Goal: Information Seeking & Learning: Check status

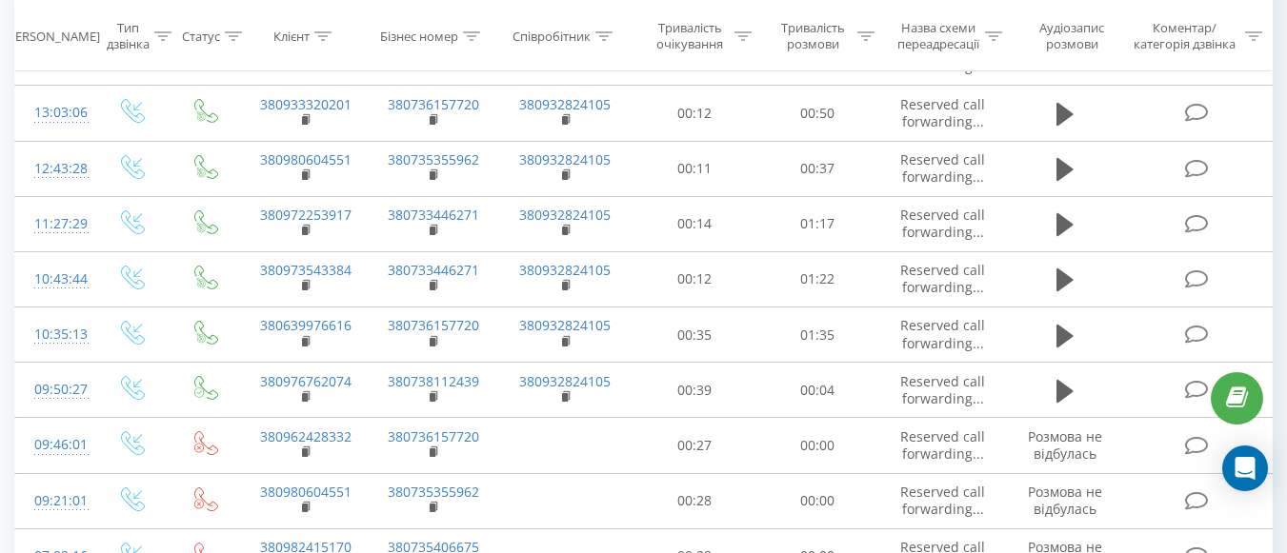
scroll to position [572, 0]
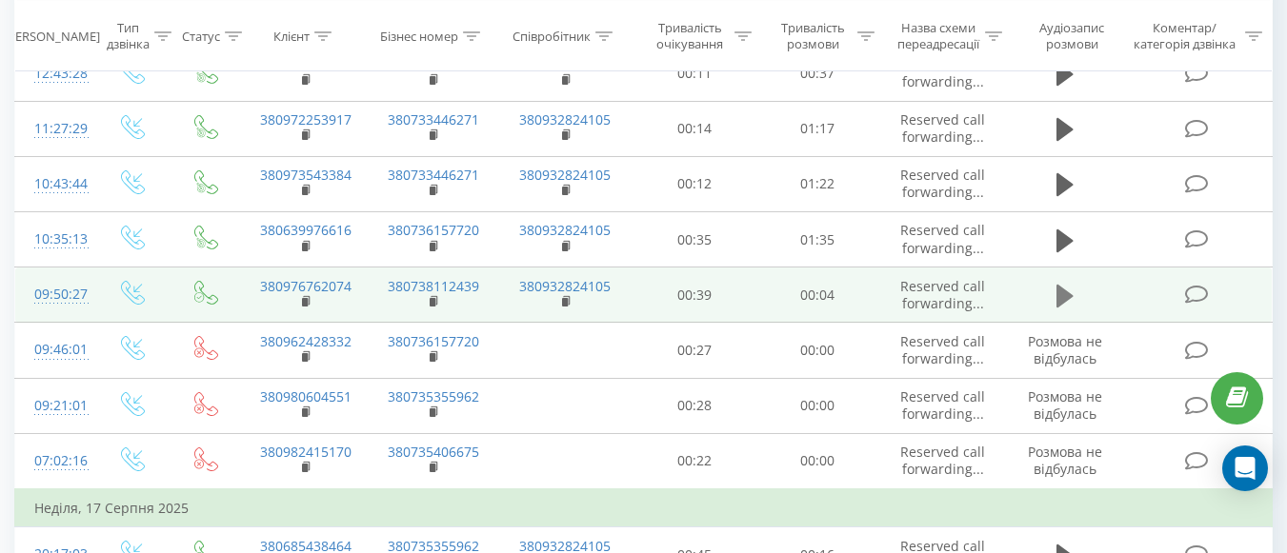
click at [1060, 286] on icon at bounding box center [1064, 296] width 17 height 23
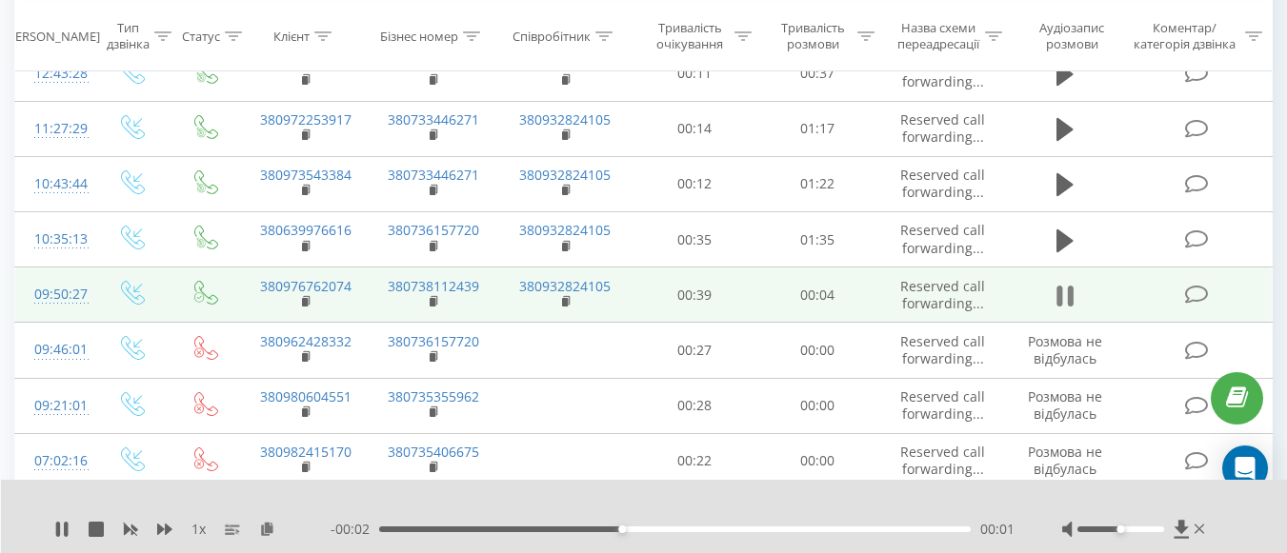
click at [1068, 291] on icon at bounding box center [1064, 296] width 17 height 27
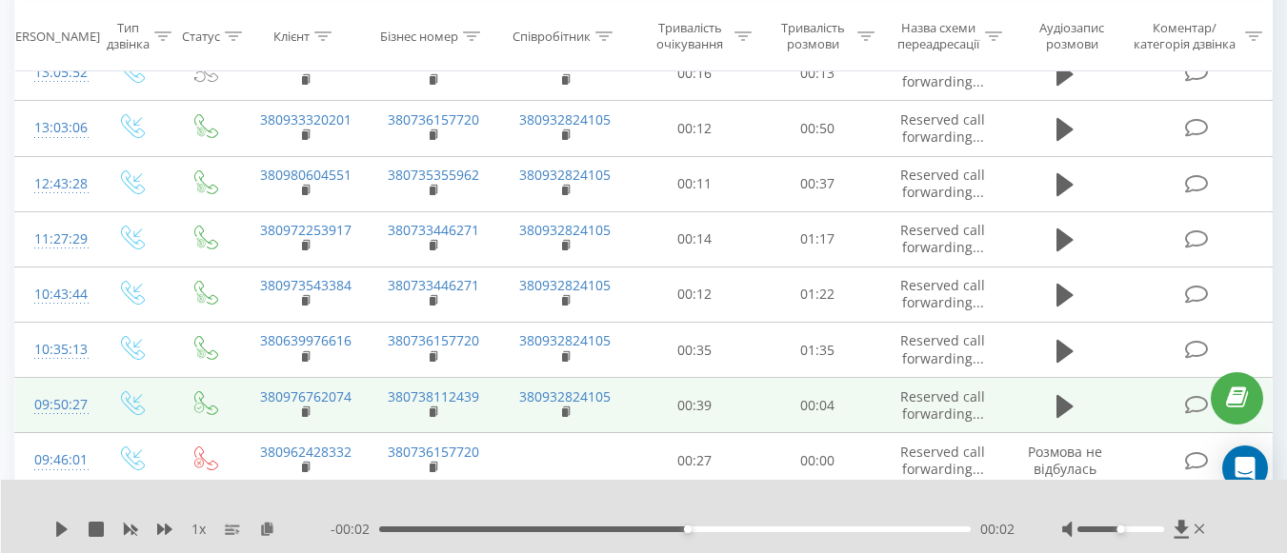
scroll to position [381, 0]
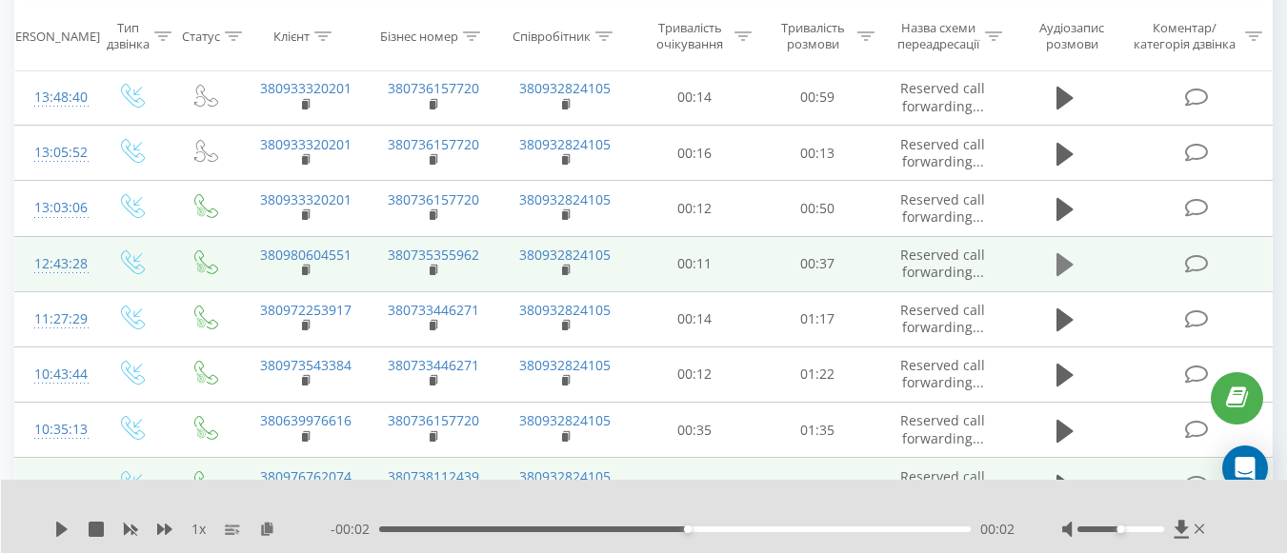
click at [1063, 268] on icon at bounding box center [1064, 264] width 17 height 23
click at [61, 536] on icon at bounding box center [61, 529] width 15 height 15
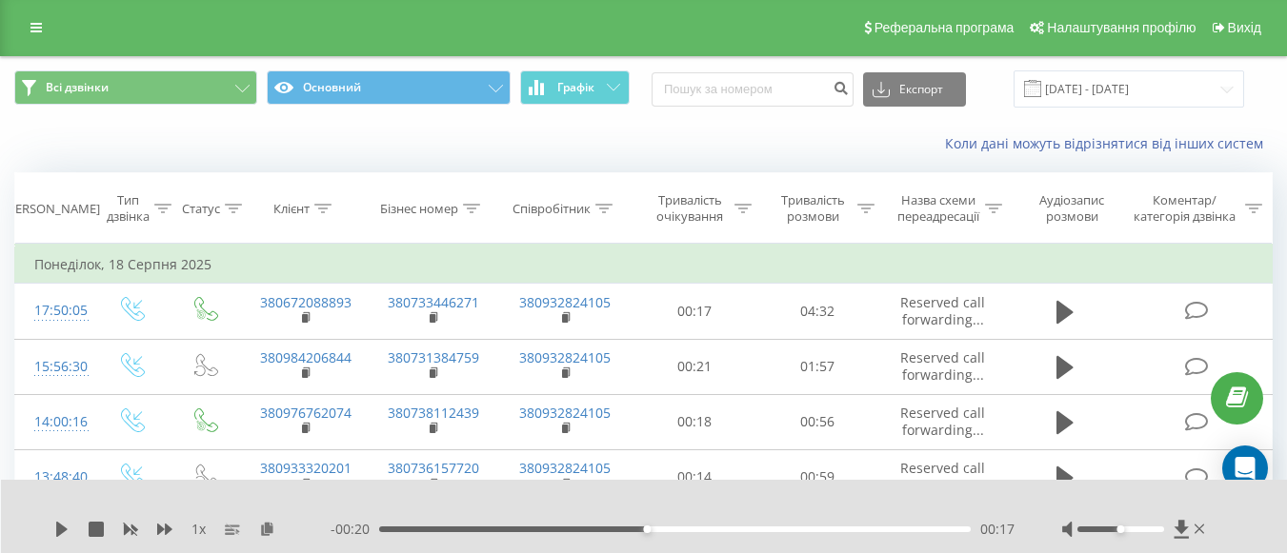
scroll to position [0, 0]
click at [743, 88] on input at bounding box center [753, 90] width 202 height 34
type input "0969878349"
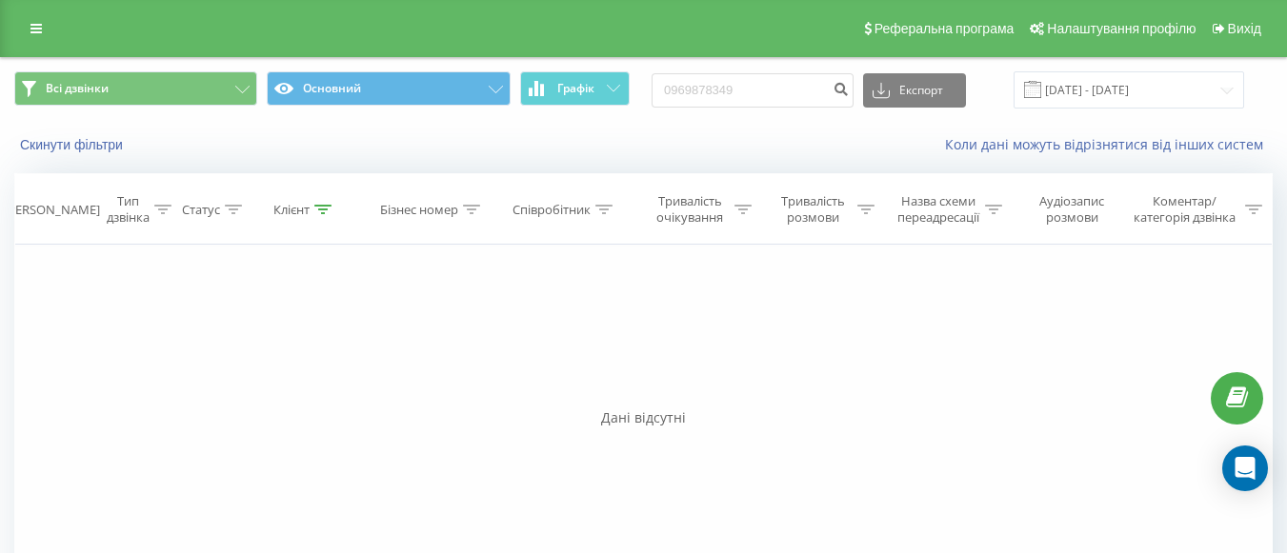
click at [433, 401] on div "Фільтрувати за умовою Дорівнює Введіть значення Скасувати OK Фільтрувати за умо…" at bounding box center [643, 459] width 1258 height 429
click at [849, 90] on icon "submit" at bounding box center [841, 86] width 16 height 11
click at [690, 154] on div "Коли дані можуть відрізнятися вiд інших систем" at bounding box center [884, 144] width 803 height 19
click at [686, 90] on input "0969878349" at bounding box center [753, 90] width 202 height 34
click at [54, 95] on span "Всі дзвінки" at bounding box center [77, 88] width 63 height 15
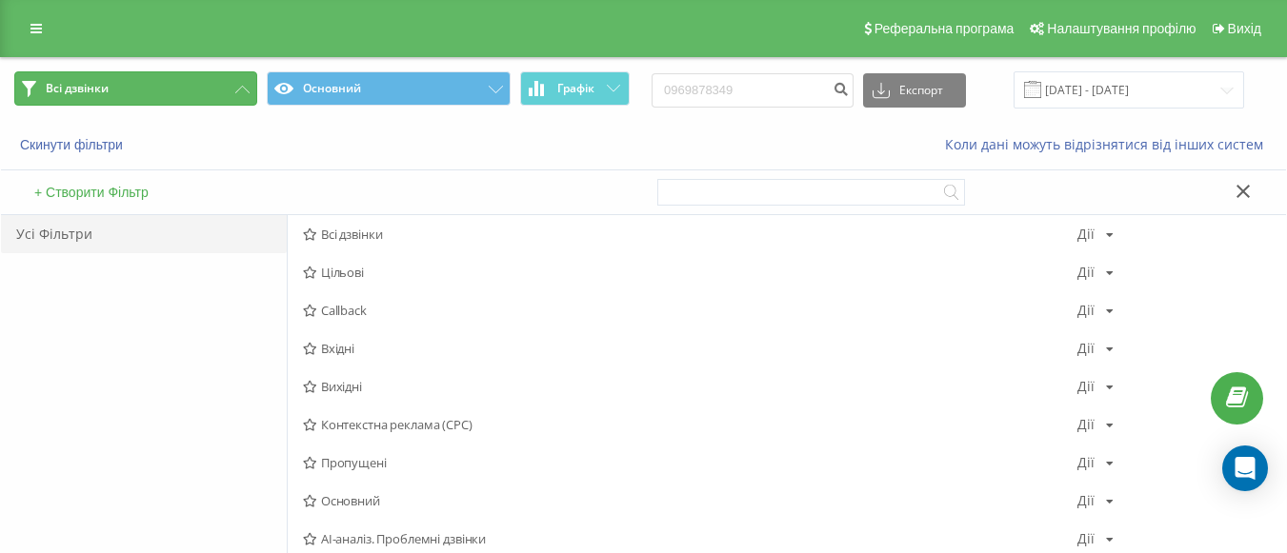
click at [77, 87] on span "Всі дзвінки" at bounding box center [77, 88] width 63 height 15
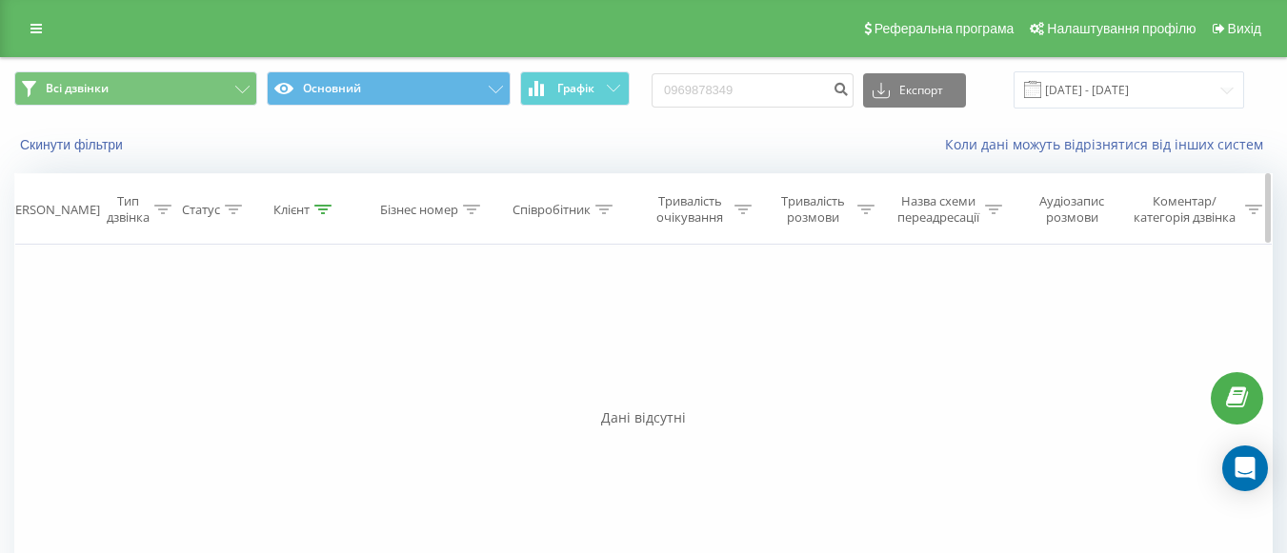
click at [133, 222] on div "Тип дзвінка" at bounding box center [128, 209] width 43 height 32
click at [685, 95] on input "0969878349" at bounding box center [753, 90] width 202 height 34
type input "+380969878349"
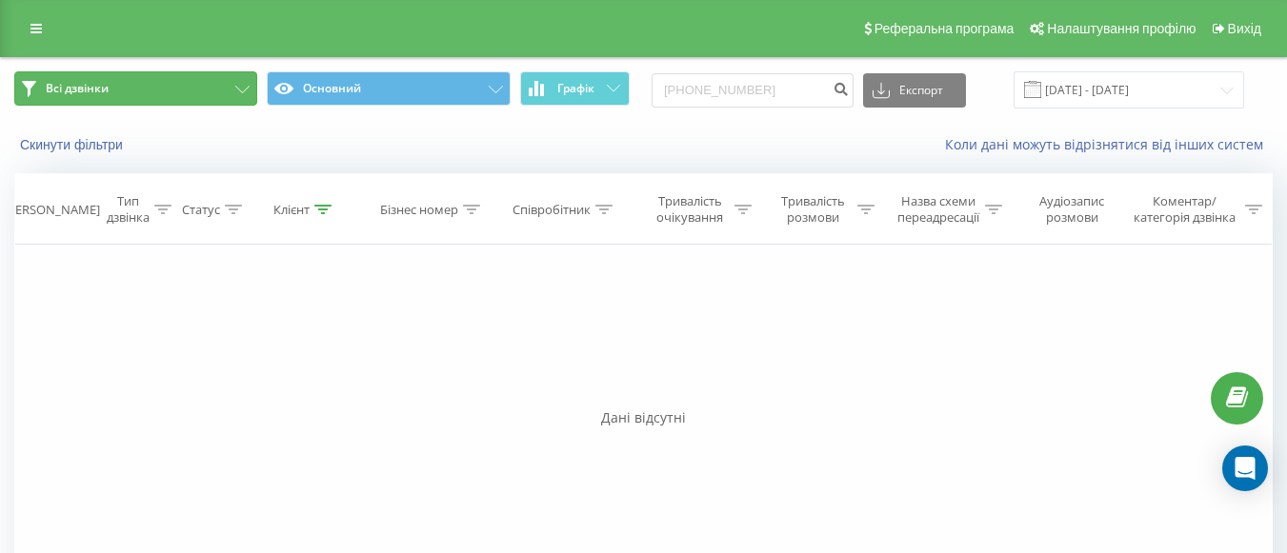
click at [95, 86] on span "Всі дзвінки" at bounding box center [77, 88] width 63 height 15
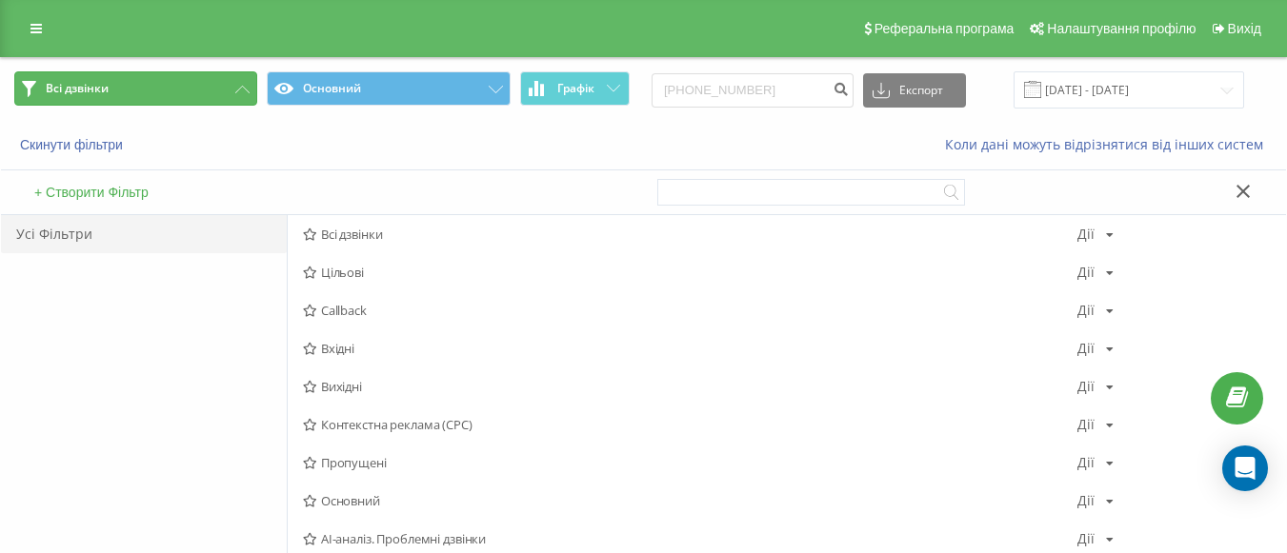
click at [95, 86] on span "Всі дзвінки" at bounding box center [77, 88] width 63 height 15
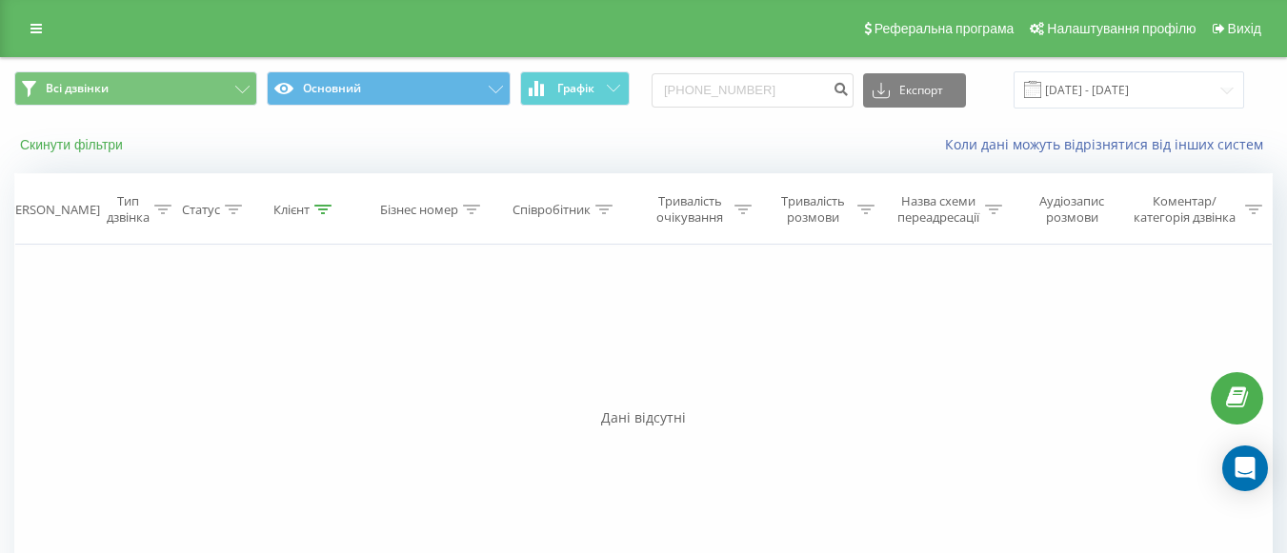
click at [70, 139] on button "Скинути фільтри" at bounding box center [73, 144] width 118 height 17
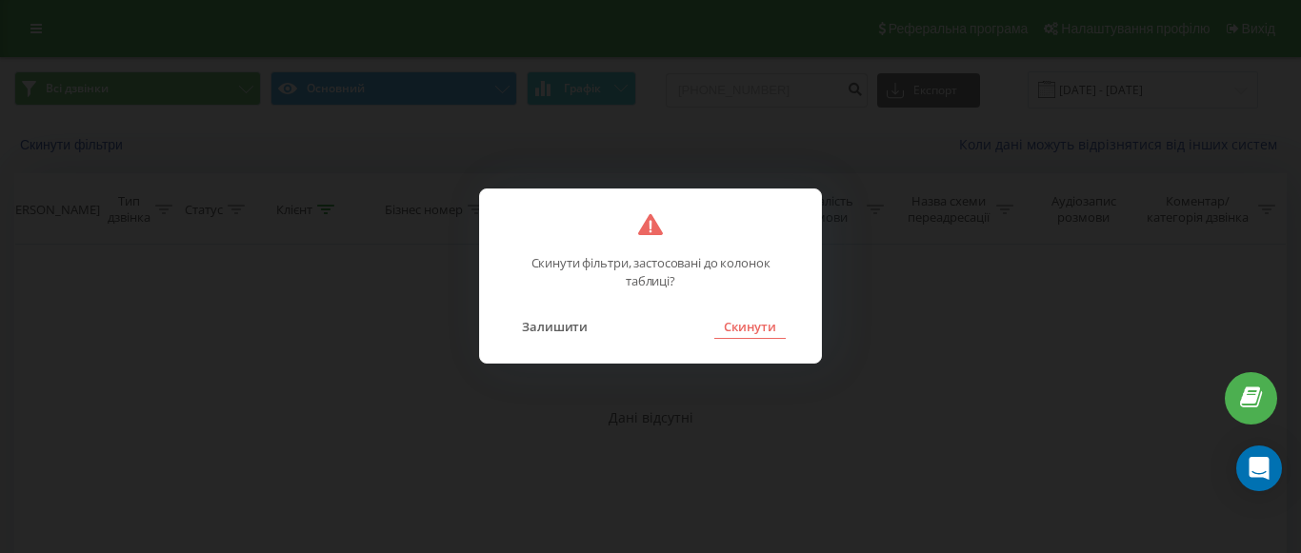
click at [754, 335] on button "Скинути" at bounding box center [749, 326] width 71 height 25
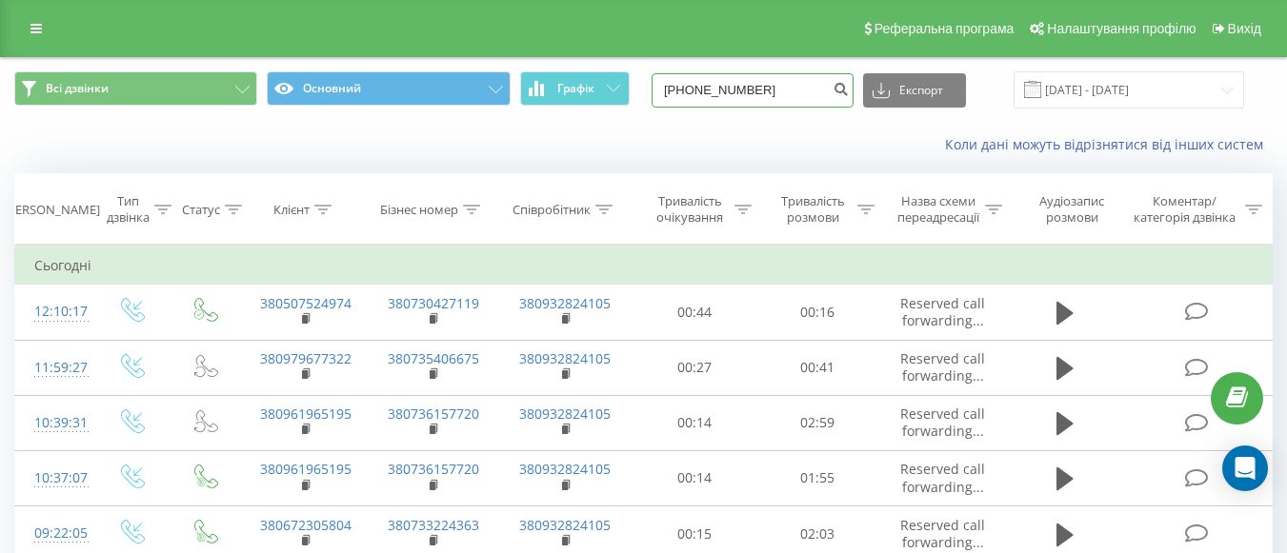
click at [691, 86] on input "+380969878349" at bounding box center [753, 90] width 202 height 34
type input "380969878349"
click at [849, 90] on icon "submit" at bounding box center [841, 86] width 16 height 11
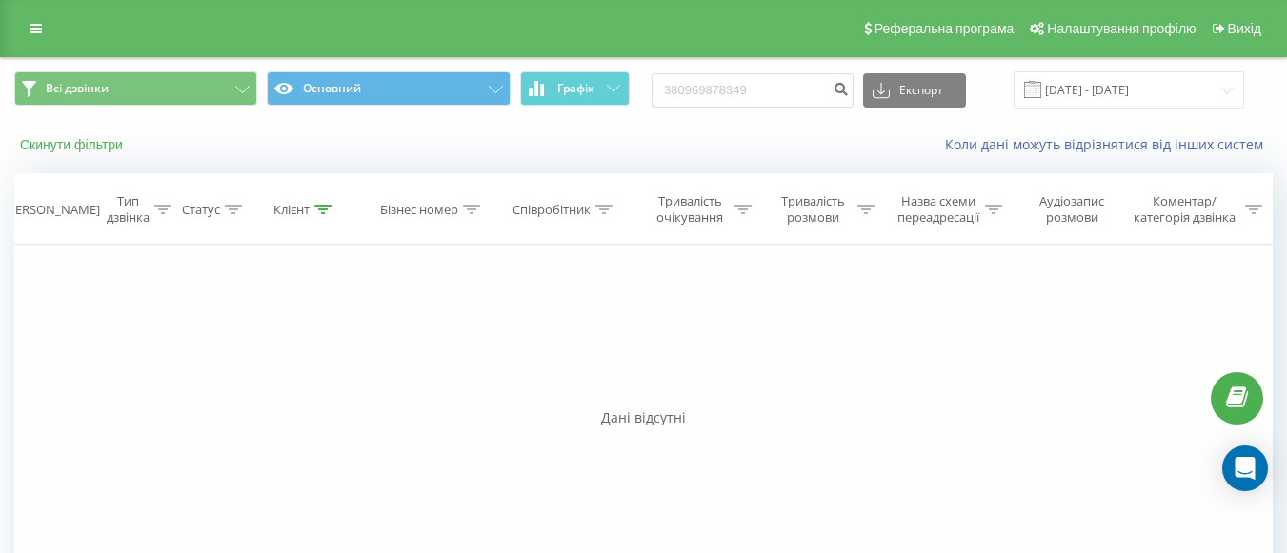
click at [72, 148] on button "Скинути фільтри" at bounding box center [73, 144] width 118 height 17
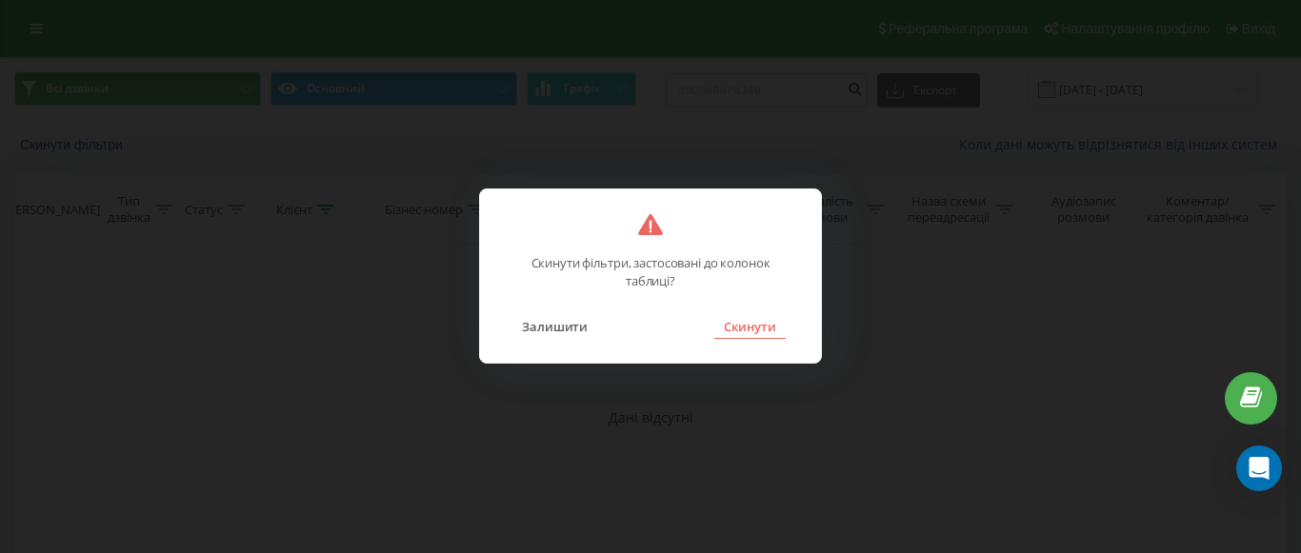
click at [751, 326] on button "Скинути" at bounding box center [749, 326] width 71 height 25
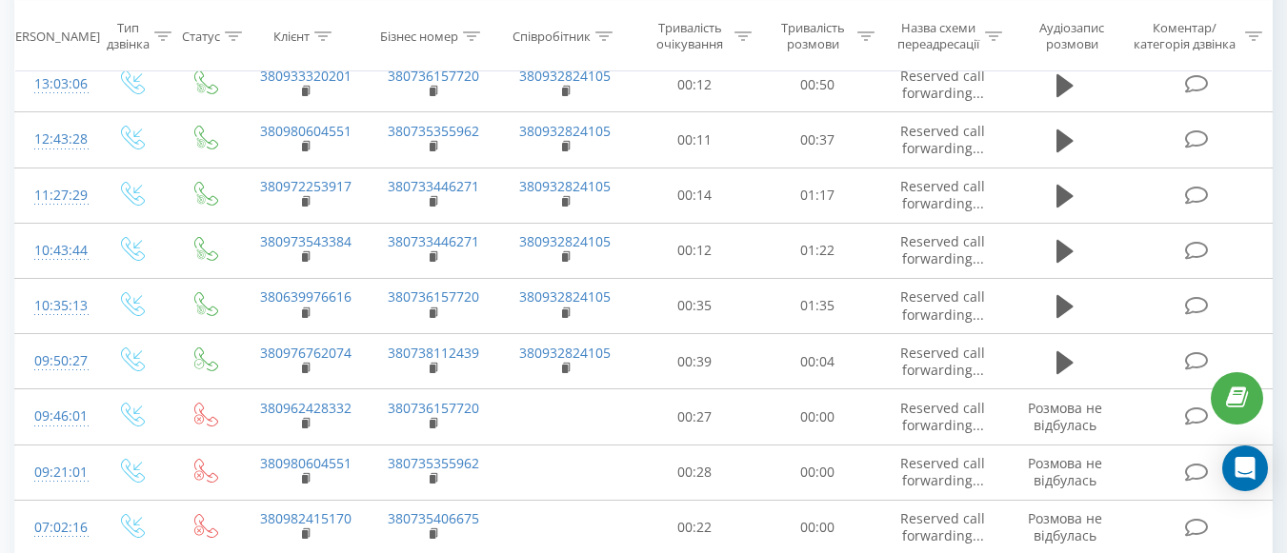
scroll to position [1048, 0]
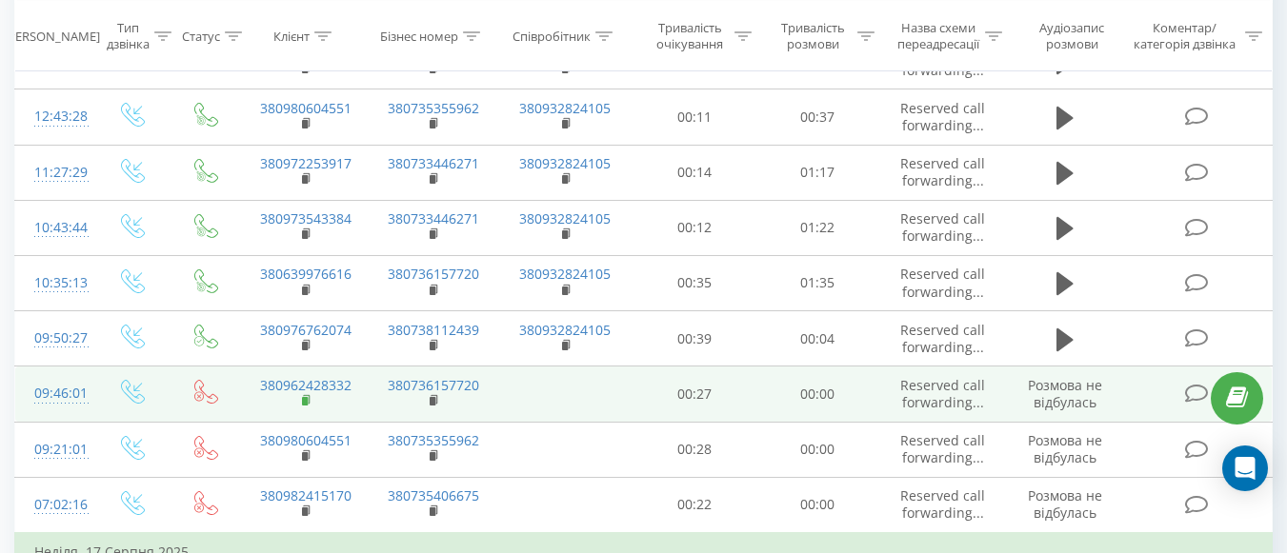
click at [308, 402] on icon at bounding box center [307, 400] width 10 height 13
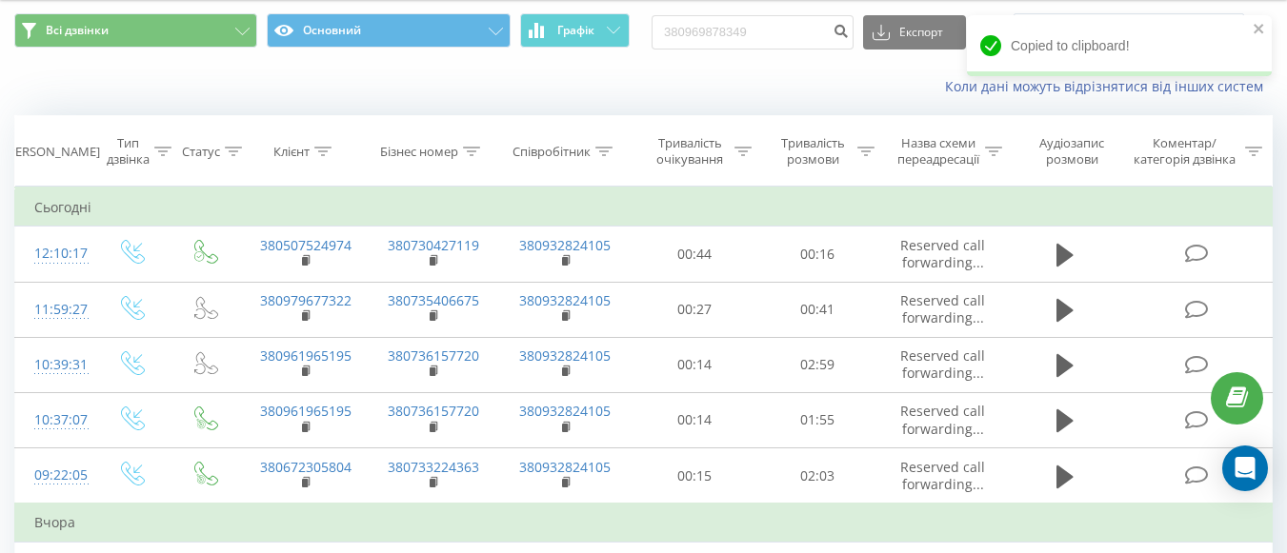
scroll to position [0, 0]
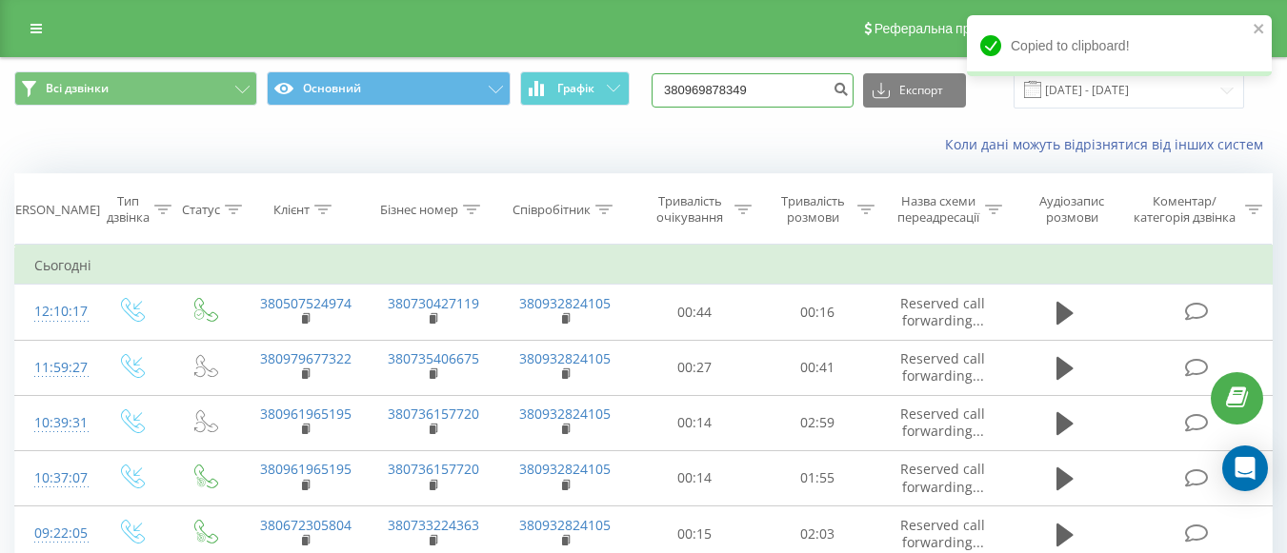
drag, startPoint x: 827, startPoint y: 94, endPoint x: 640, endPoint y: 102, distance: 186.9
click at [640, 102] on div "Всі дзвінки Основний Графік 380969878349 Експорт .csv .xls .xlsx 20.05.2025 - 2…" at bounding box center [643, 89] width 1258 height 37
paste input "2428332"
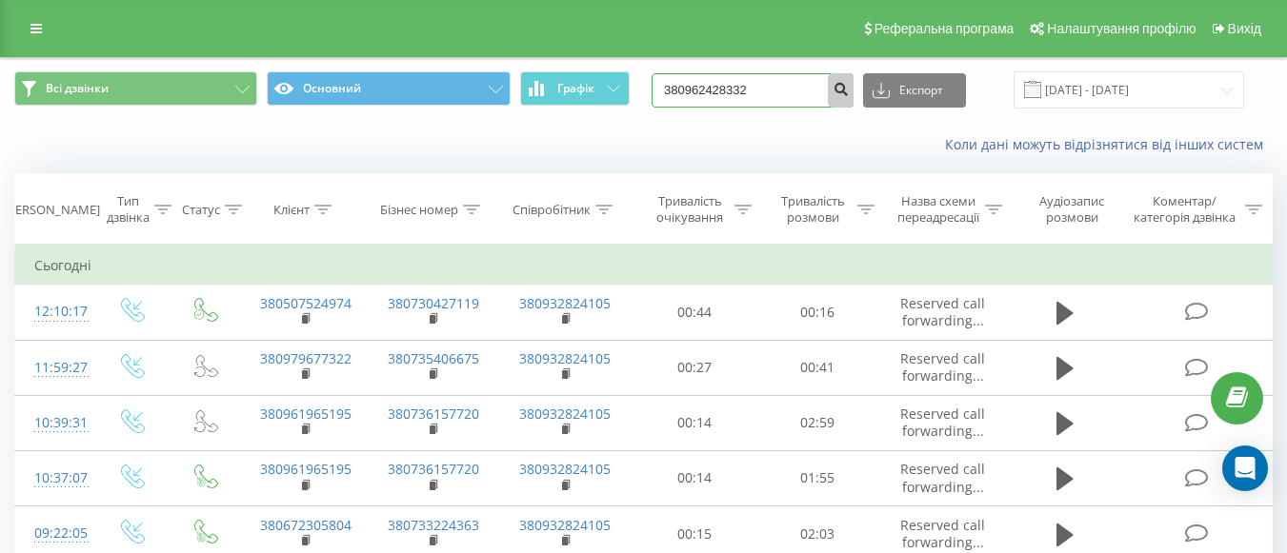
type input "380962428332"
click at [849, 90] on icon "submit" at bounding box center [841, 86] width 16 height 11
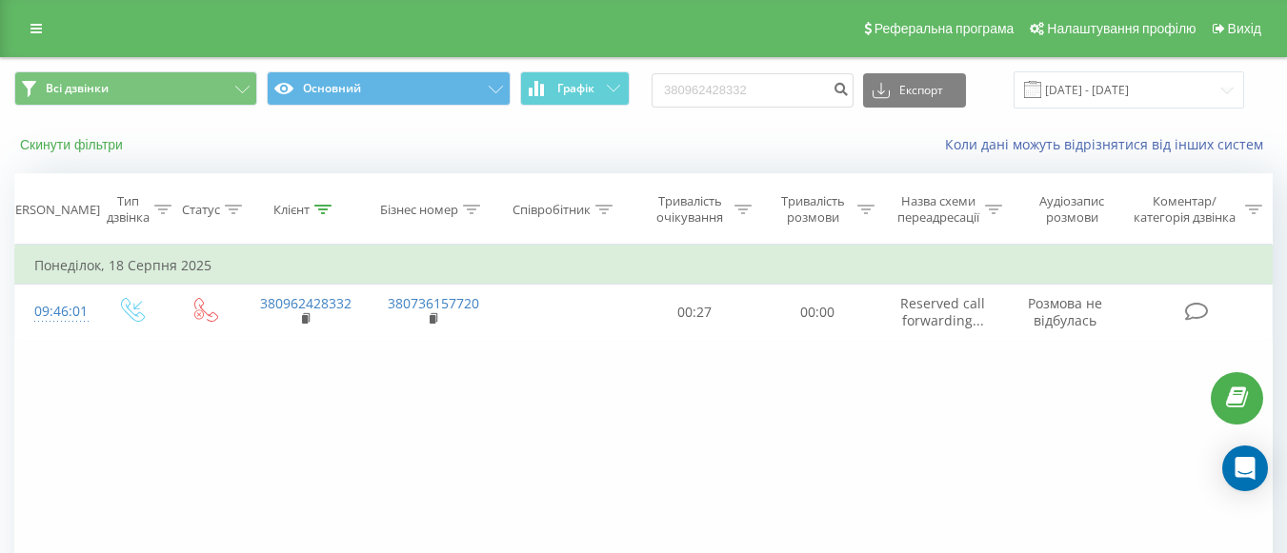
click at [74, 146] on button "Скинути фільтри" at bounding box center [73, 144] width 118 height 17
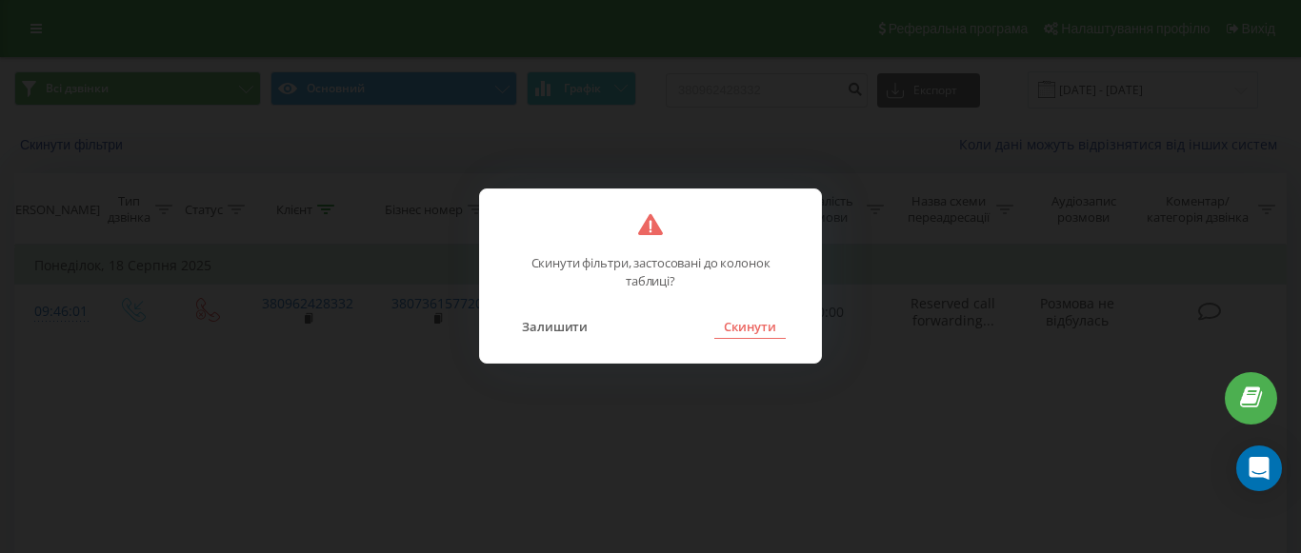
click at [752, 329] on button "Скинути" at bounding box center [749, 326] width 71 height 25
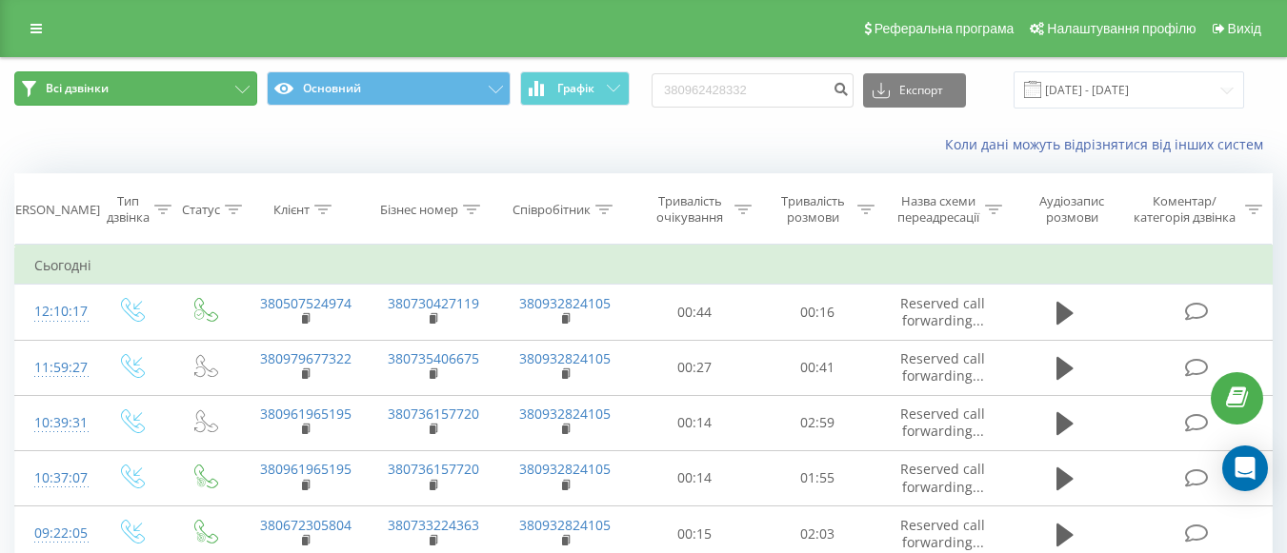
click at [188, 90] on button "Всі дзвінки" at bounding box center [135, 88] width 243 height 34
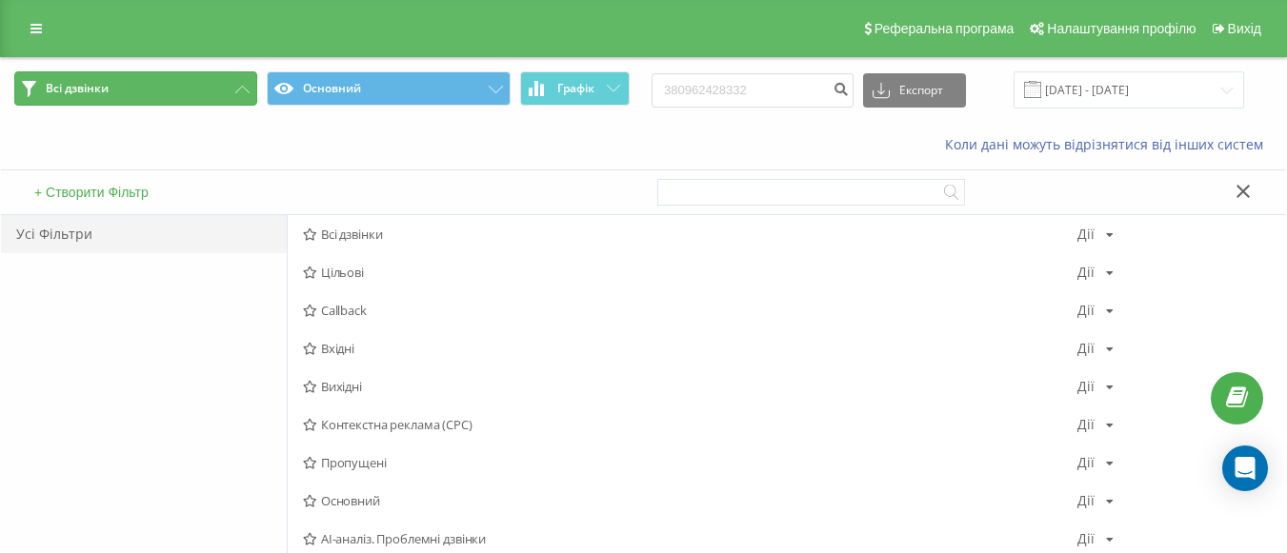
click at [124, 92] on button "Всі дзвінки" at bounding box center [135, 88] width 243 height 34
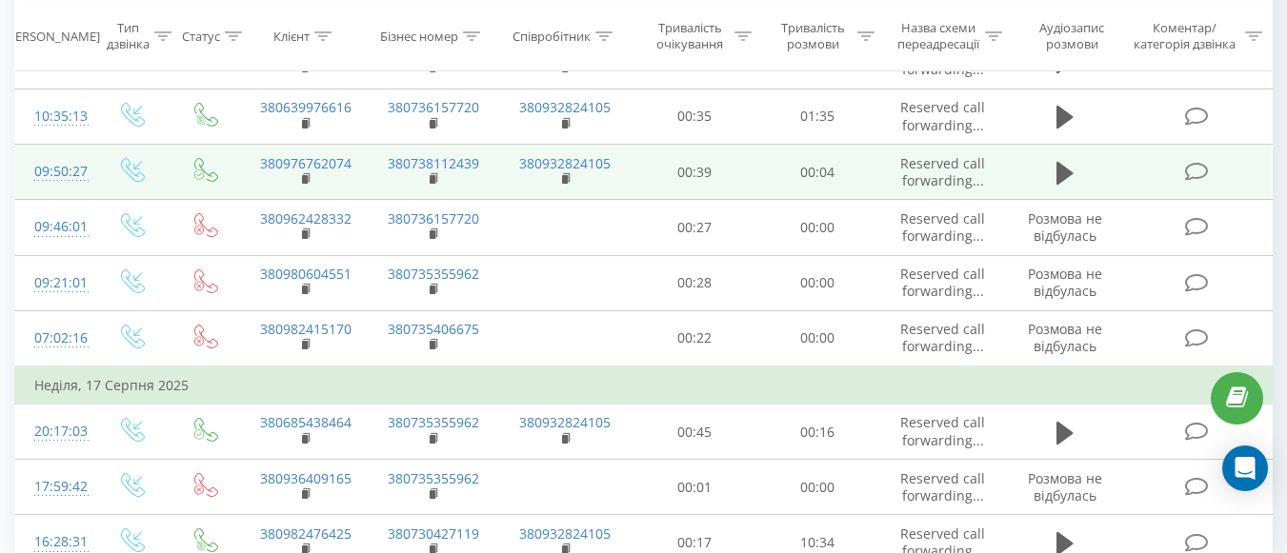
scroll to position [1304, 0]
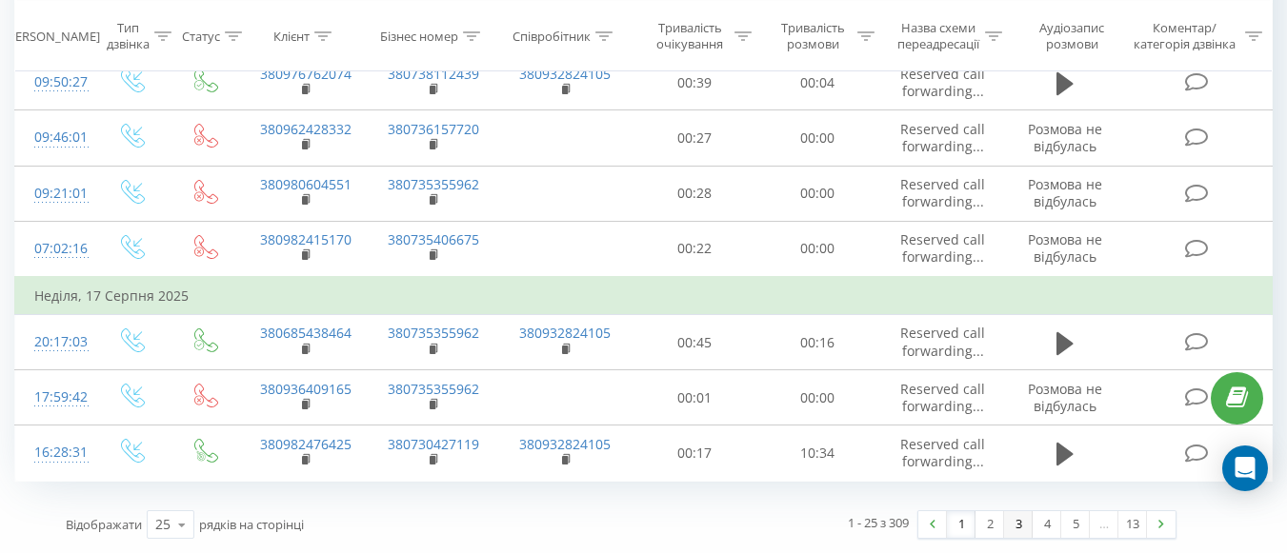
click at [1013, 526] on link "3" at bounding box center [1018, 525] width 29 height 27
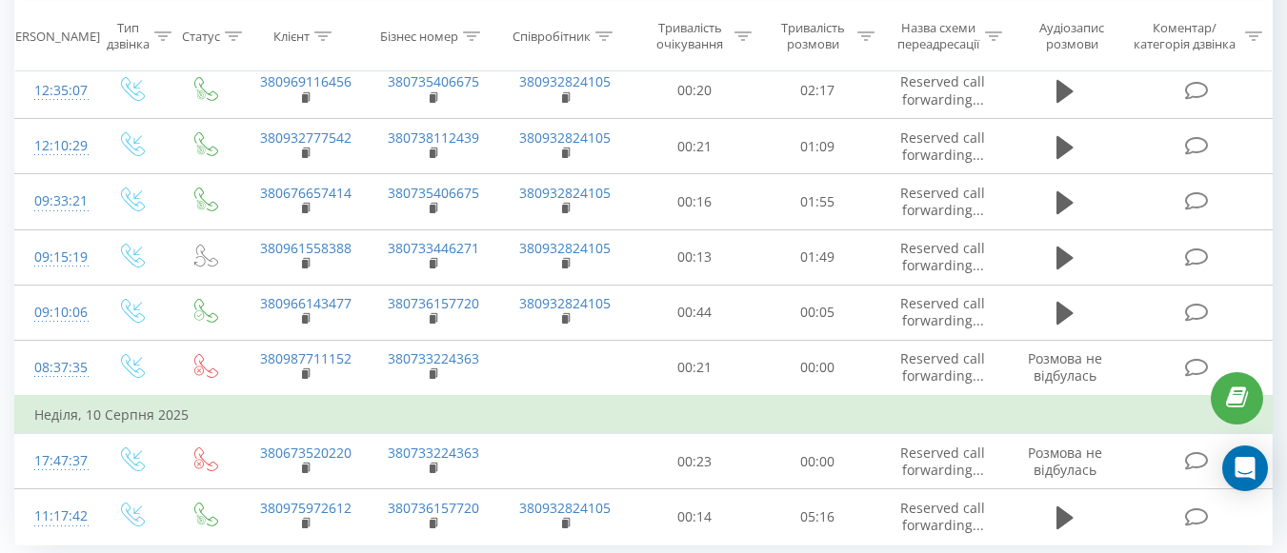
scroll to position [1209, 0]
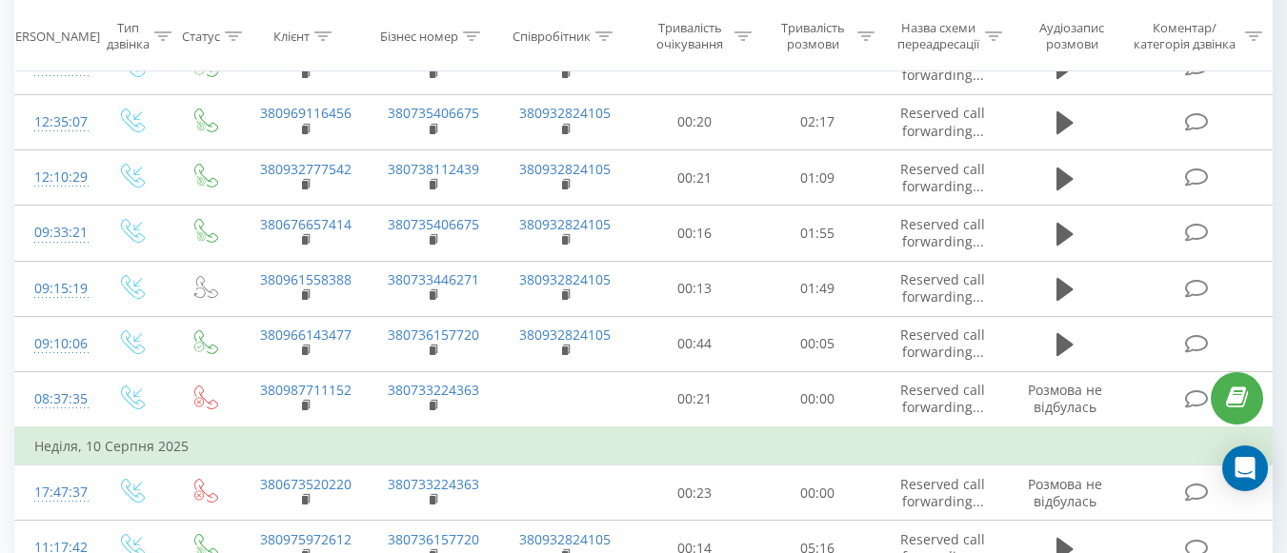
click at [803, 448] on td "Неділя, 10 Серпня 2025" at bounding box center [643, 447] width 1257 height 38
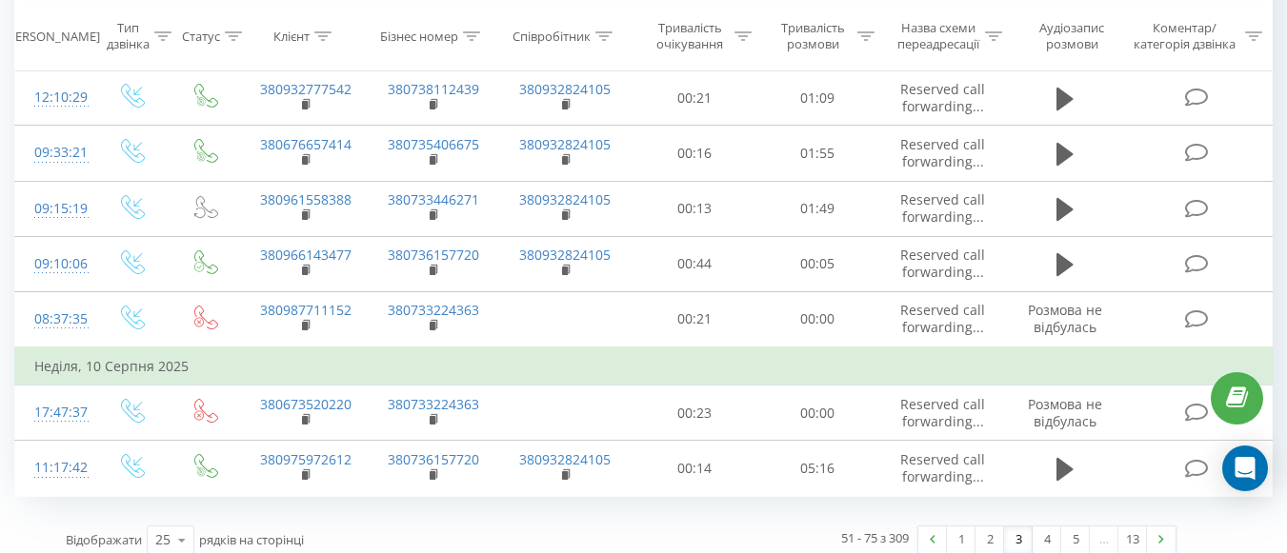
scroll to position [1304, 0]
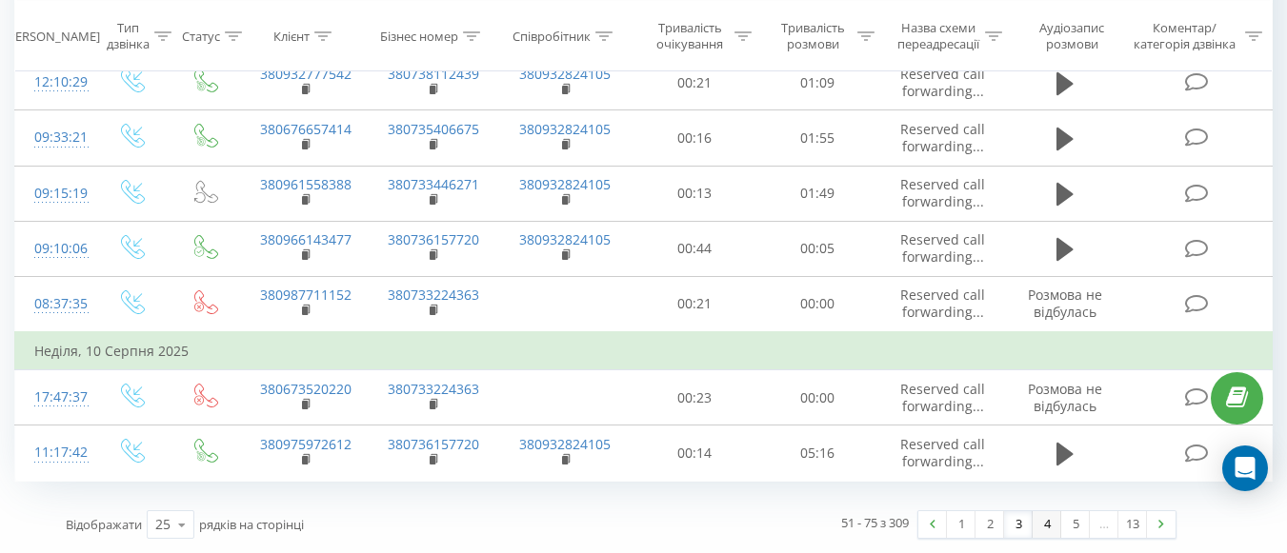
click at [1052, 531] on link "4" at bounding box center [1047, 525] width 29 height 27
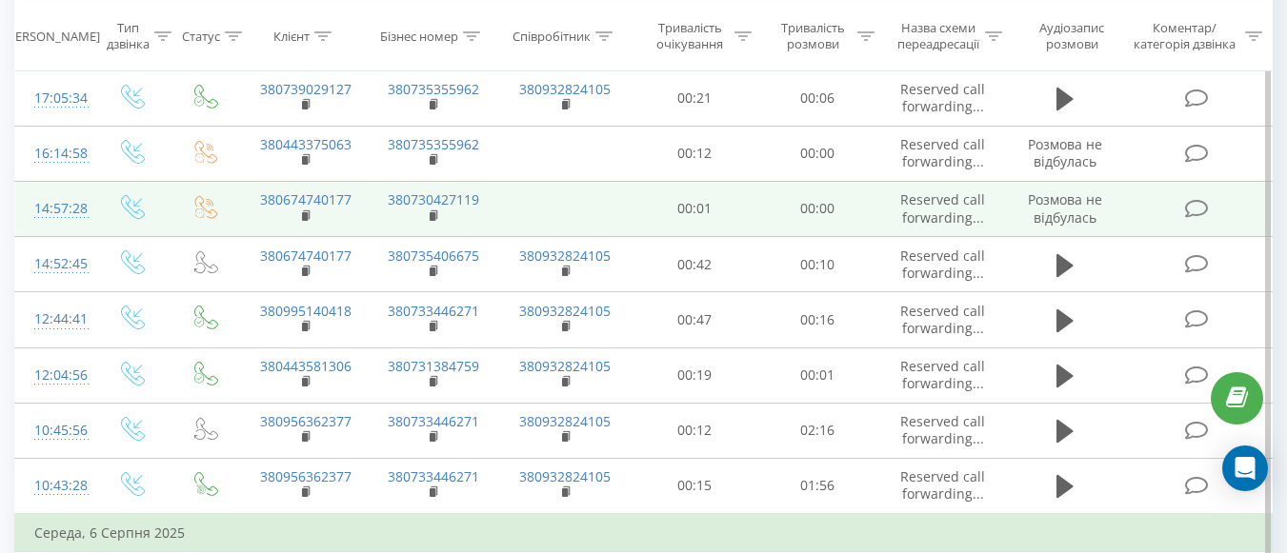
scroll to position [1078, 0]
